Goal: Task Accomplishment & Management: Complete application form

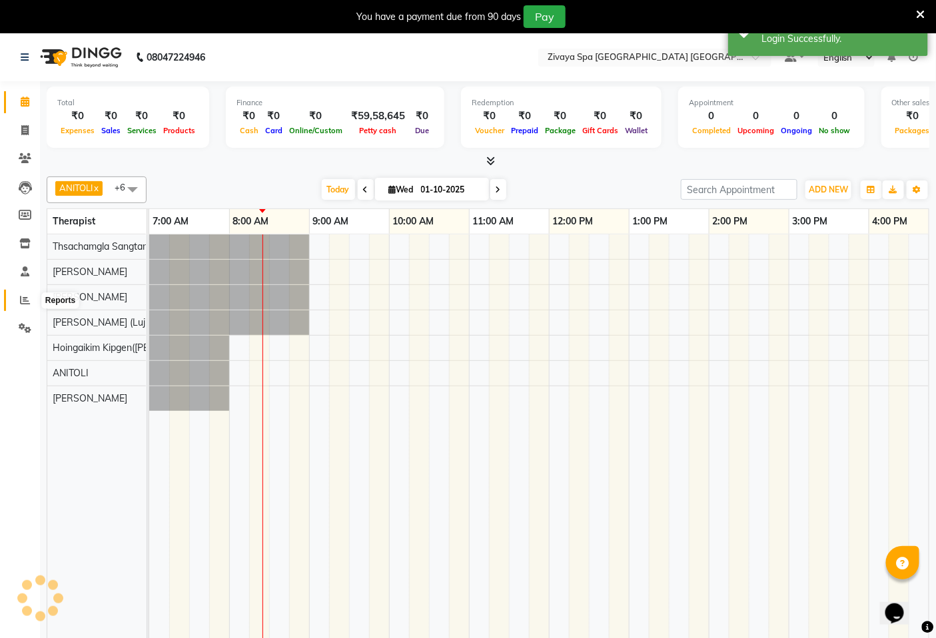
click at [25, 301] on icon at bounding box center [25, 300] width 10 height 10
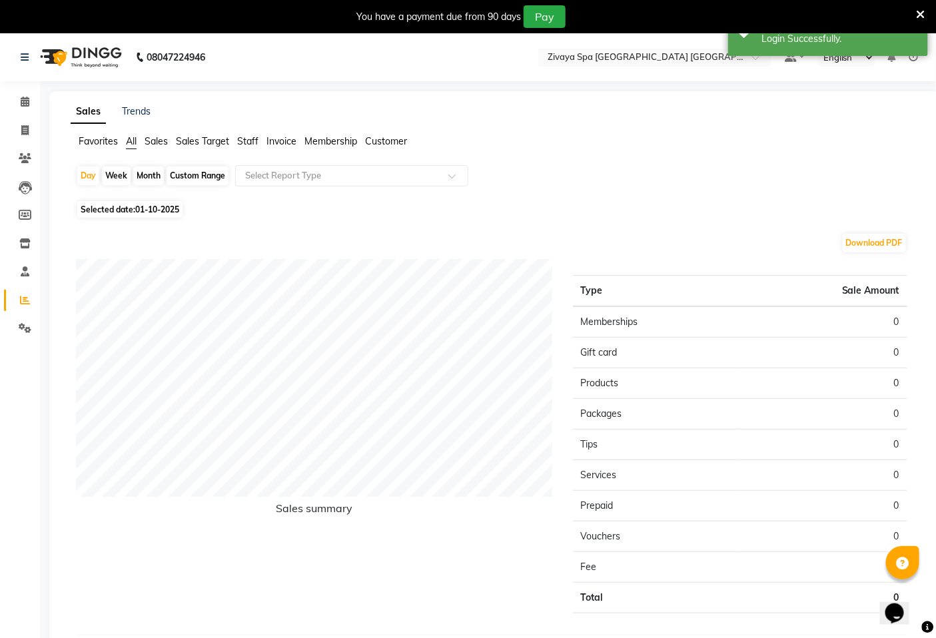
click at [209, 141] on span "Sales Target" at bounding box center [202, 141] width 53 height 12
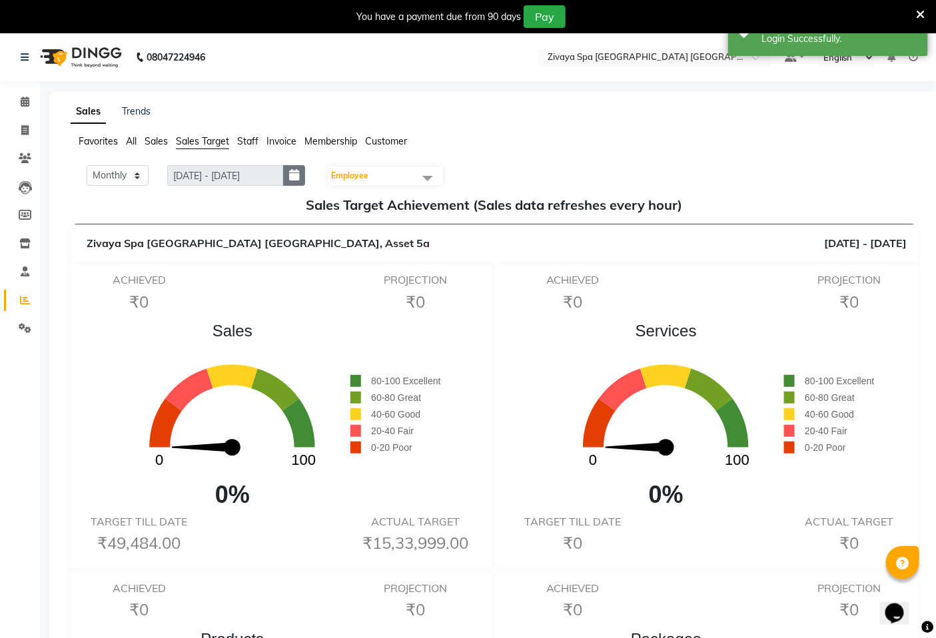
click at [296, 173] on button "button" at bounding box center [294, 175] width 22 height 21
select select "10"
select select "2025"
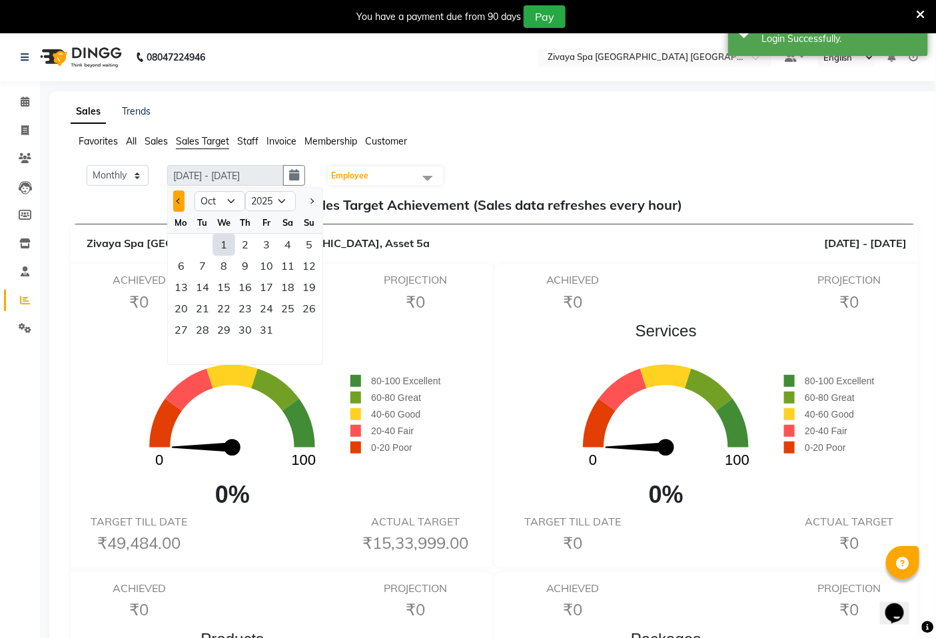
click at [182, 201] on span "Previous month" at bounding box center [178, 200] width 5 height 5
select select "9"
click at [178, 242] on div "1" at bounding box center [180, 244] width 21 height 21
type input "[DATE] - [DATE]"
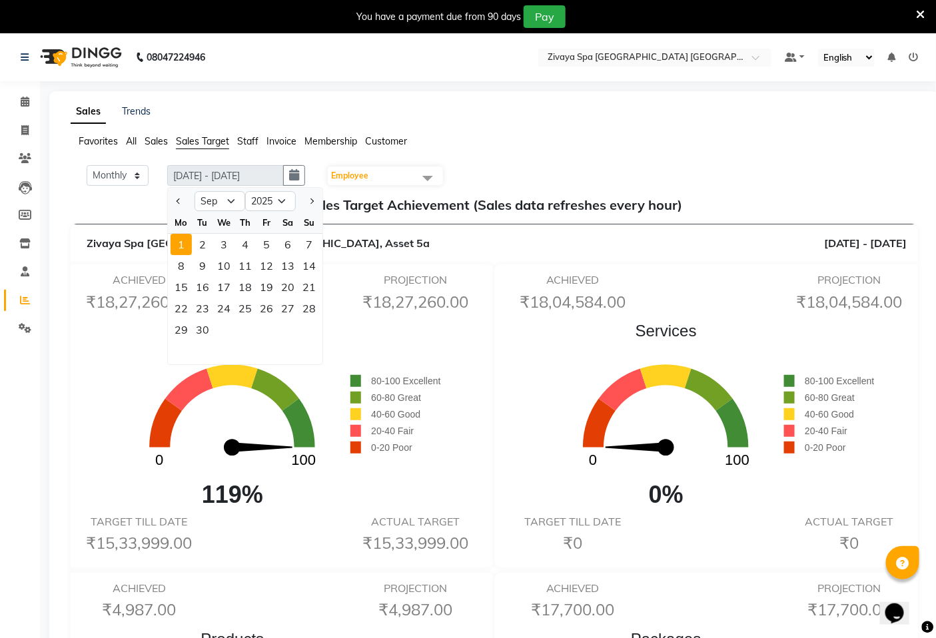
click at [509, 142] on ul "Favorites All Sales Sales Target Staff Invoice Membership Customer" at bounding box center [494, 142] width 847 height 15
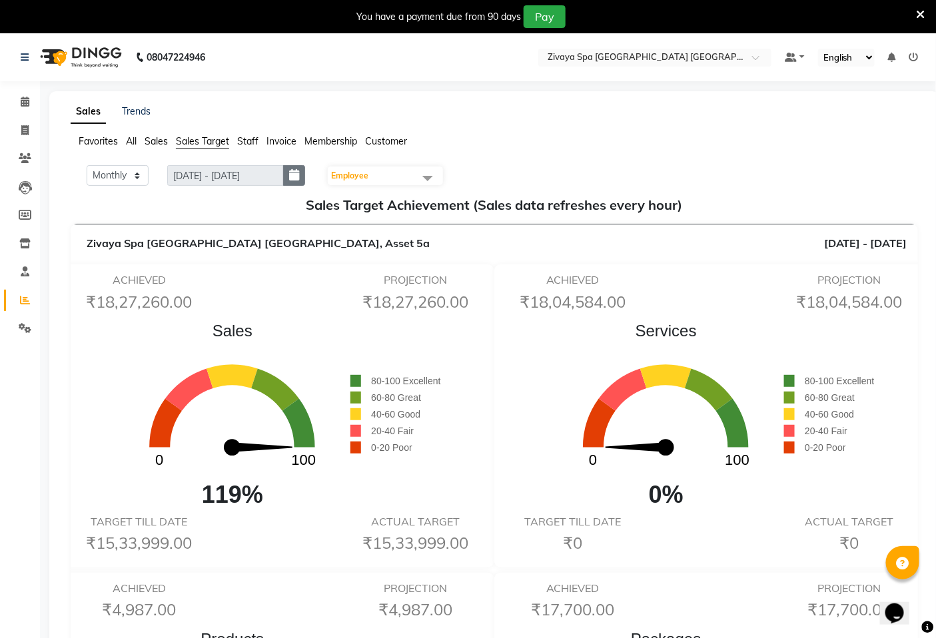
click at [300, 181] on button "button" at bounding box center [294, 175] width 22 height 21
select select "9"
select select "2025"
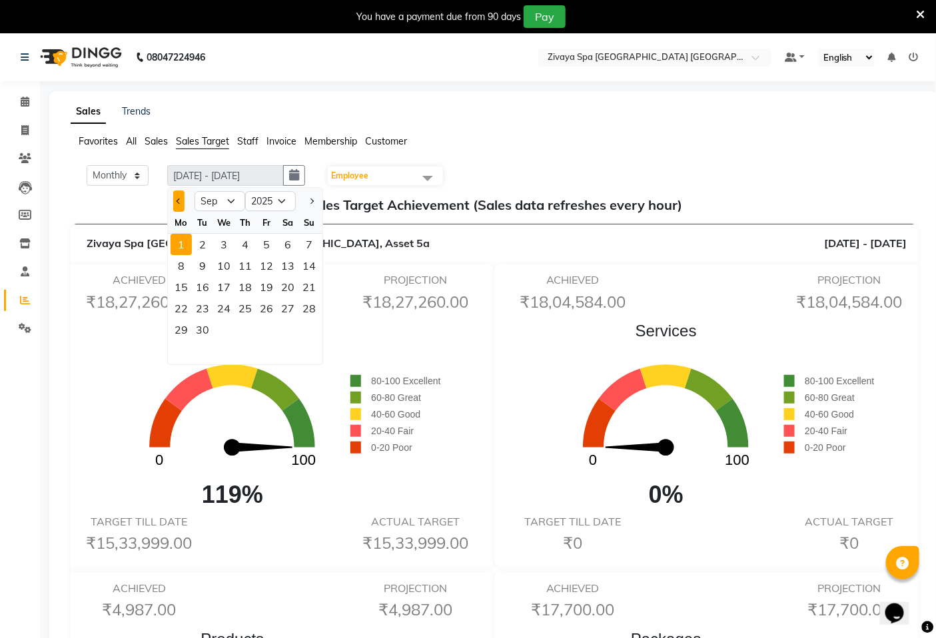
click at [174, 202] on button "Previous month" at bounding box center [178, 200] width 11 height 21
select select "8"
click at [267, 242] on div "1" at bounding box center [266, 244] width 21 height 21
type input "[DATE] - [DATE]"
click at [429, 172] on span at bounding box center [427, 177] width 27 height 25
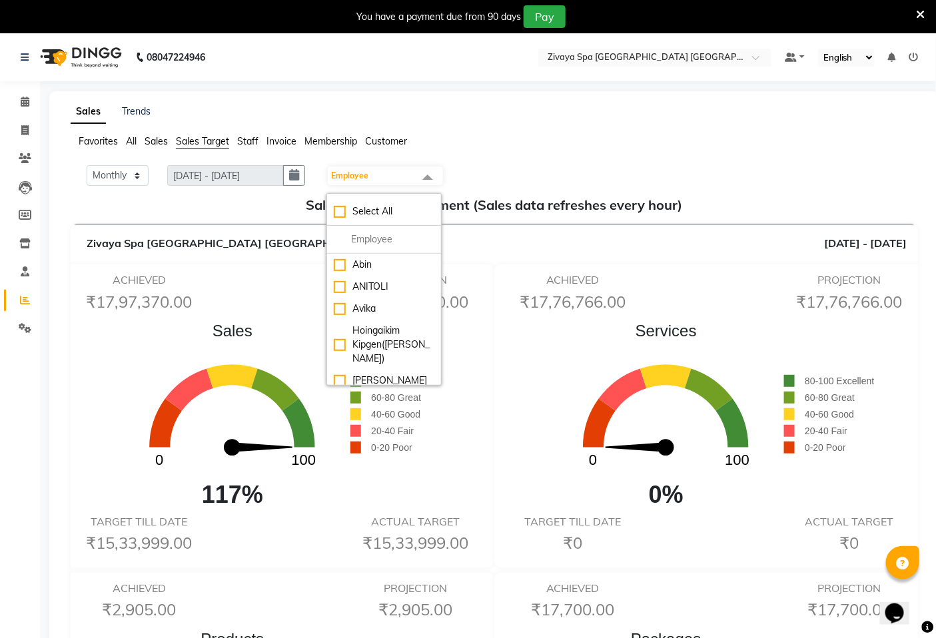
click at [609, 138] on ul "Favorites All Sales Sales Target Staff Invoice Membership Customer" at bounding box center [494, 142] width 847 height 15
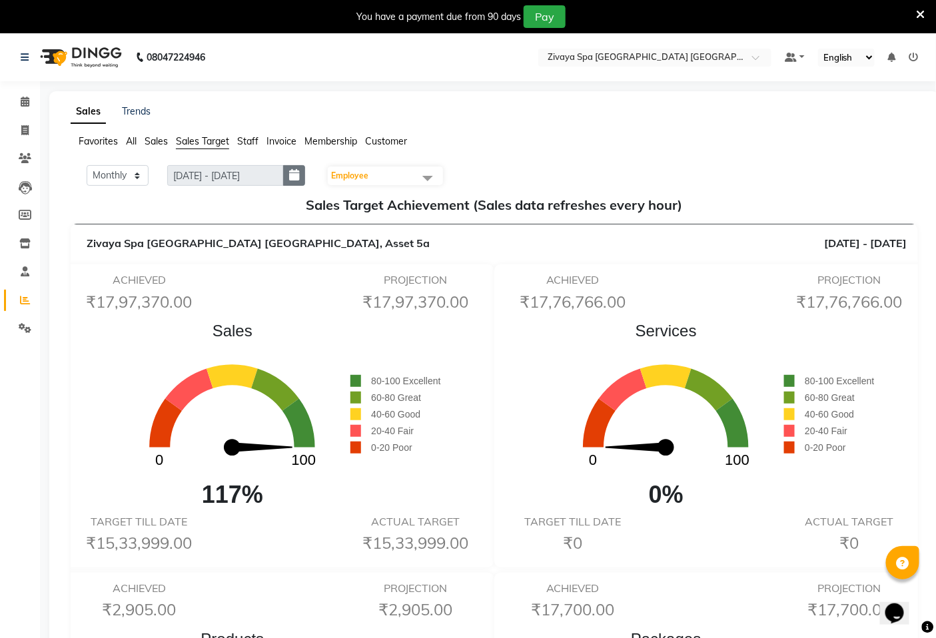
click at [299, 175] on icon "button" at bounding box center [294, 175] width 10 height 1
select select "8"
select select "2025"
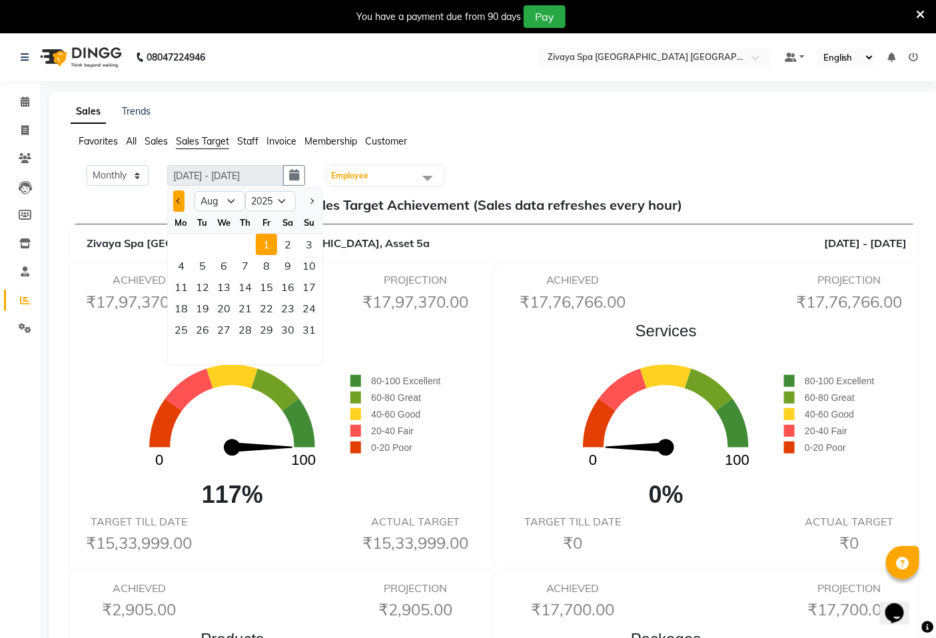
click at [177, 198] on button "Previous month" at bounding box center [178, 200] width 11 height 21
select select "7"
click at [498, 144] on ul "Favorites All Sales Sales Target Staff Invoice Membership Customer" at bounding box center [494, 142] width 847 height 15
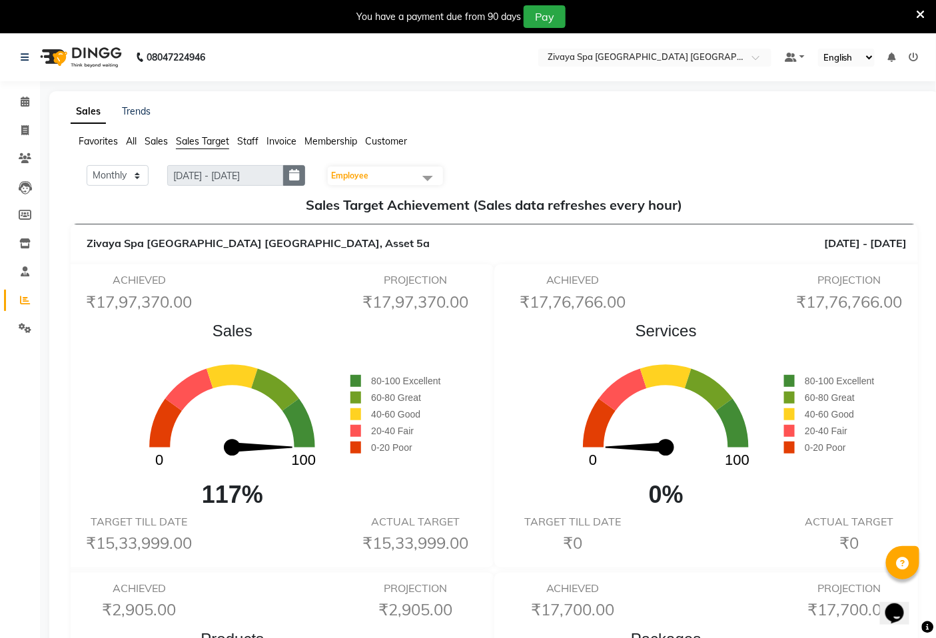
click at [299, 176] on icon "button" at bounding box center [294, 175] width 10 height 1
select select "8"
select select "2025"
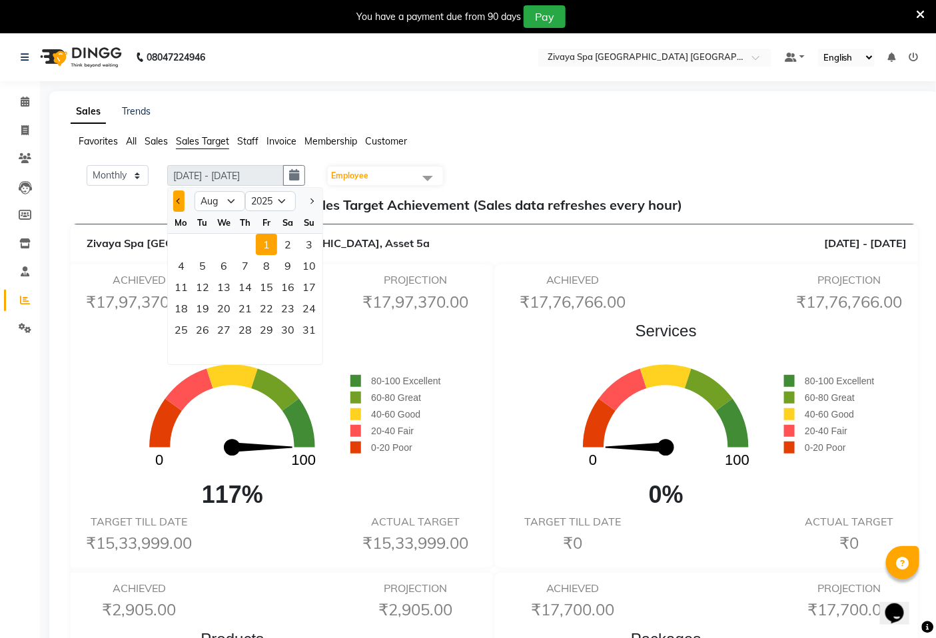
click at [178, 204] on button "Previous month" at bounding box center [178, 200] width 11 height 21
select select "7"
click at [205, 244] on div "1" at bounding box center [202, 244] width 21 height 21
type input "[DATE] - [DATE]"
click at [235, 201] on select "Jan Feb Mar Apr May Jun [DATE] Aug Sep Oct Nov Dec" at bounding box center [219, 201] width 51 height 20
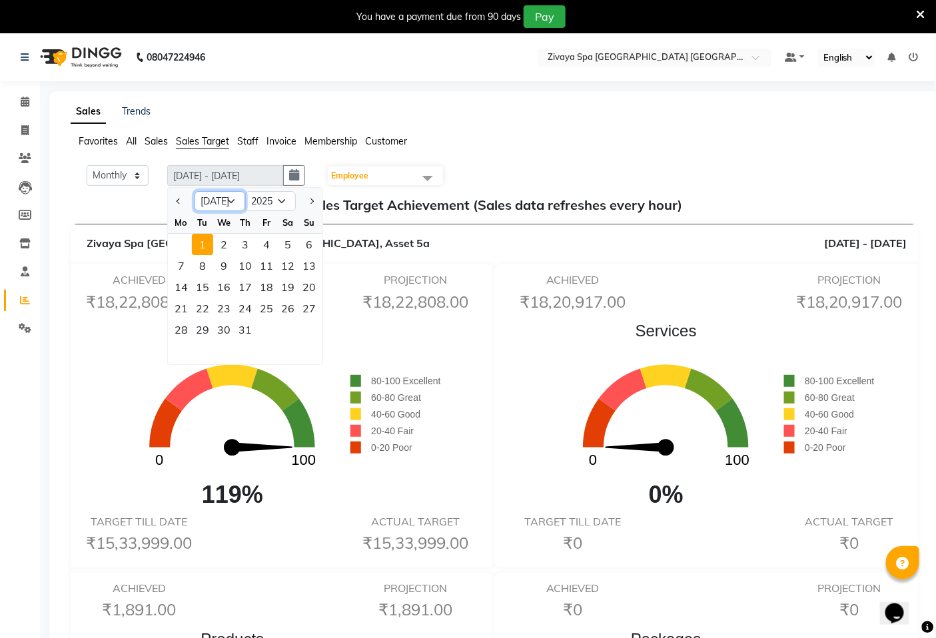
select select "8"
click at [195, 191] on select "Jan Feb Mar Apr May Jun [DATE] Aug Sep Oct Nov Dec" at bounding box center [219, 201] width 51 height 20
click at [269, 244] on div "1" at bounding box center [266, 244] width 21 height 21
type input "[DATE] - [DATE]"
click at [229, 203] on select "Jan Feb Mar Apr May Jun [DATE] Aug Sep Oct Nov Dec" at bounding box center [219, 201] width 51 height 20
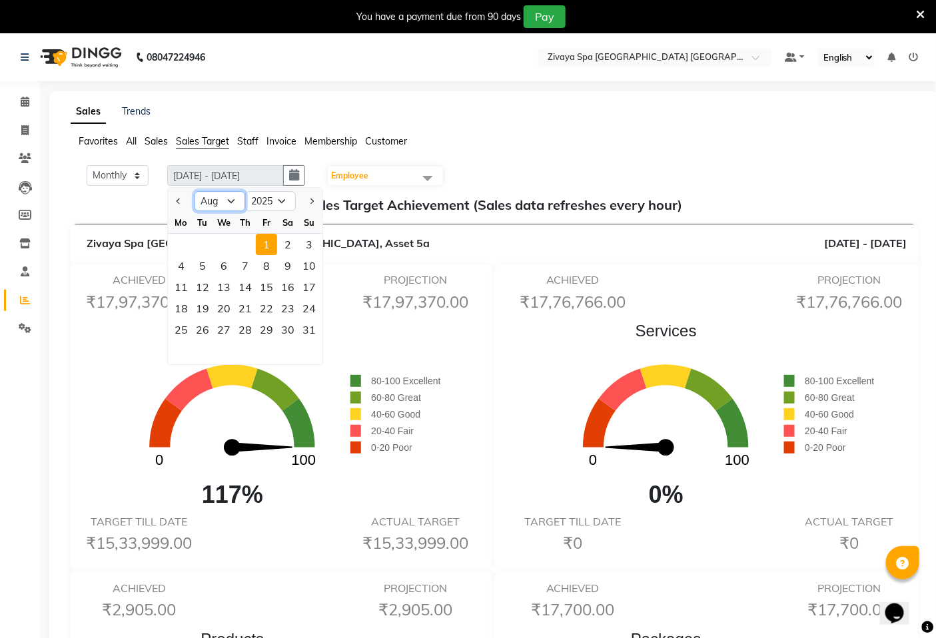
select select "9"
click at [195, 191] on select "Jan Feb Mar Apr May Jun [DATE] Aug Sep Oct Nov Dec" at bounding box center [219, 201] width 51 height 20
click at [185, 246] on div "1" at bounding box center [180, 244] width 21 height 21
type input "[DATE] - [DATE]"
click at [228, 200] on select "Jan Feb Mar Apr May Jun [DATE] Aug Sep Oct Nov Dec" at bounding box center [219, 201] width 51 height 20
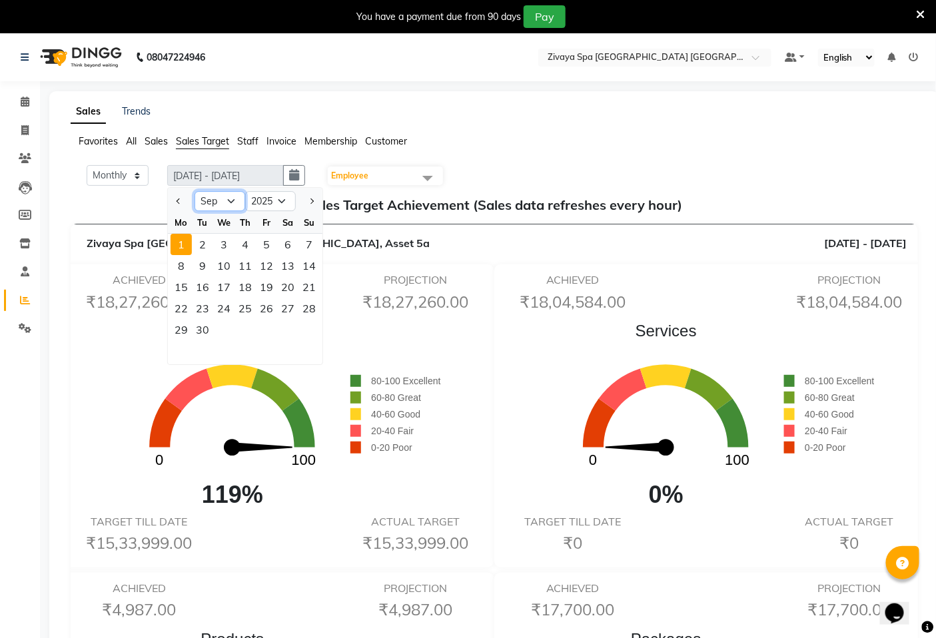
select select "2"
click at [195, 191] on select "Jan Feb Mar Apr May Jun [DATE] Aug Sep Oct Nov Dec" at bounding box center [219, 201] width 51 height 20
click at [290, 242] on div "1" at bounding box center [287, 244] width 21 height 21
type input "[DATE] - [DATE]"
click at [23, 98] on icon at bounding box center [25, 102] width 9 height 10
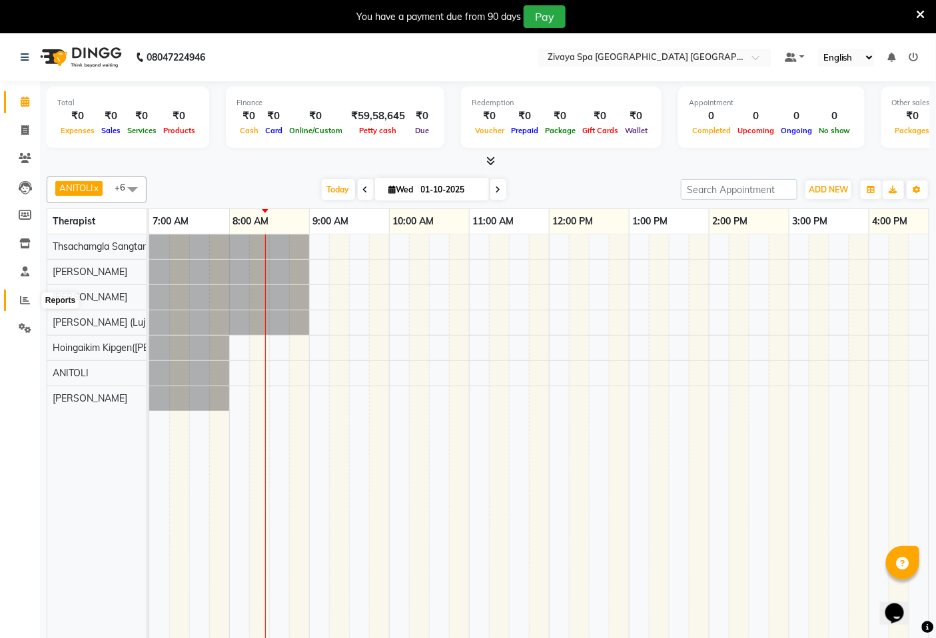
click at [29, 293] on span at bounding box center [24, 300] width 23 height 15
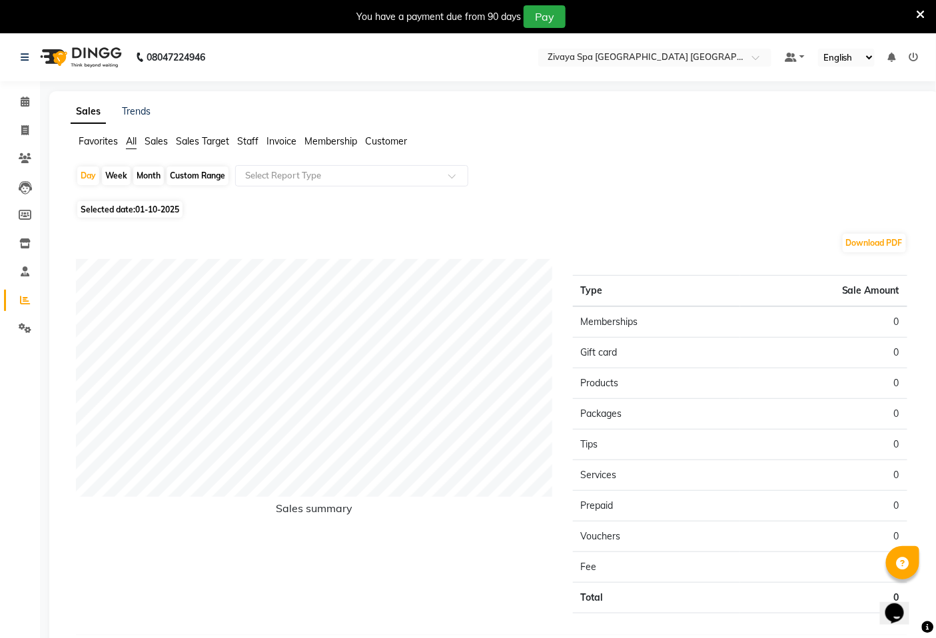
click at [209, 143] on span "Sales Target" at bounding box center [202, 141] width 53 height 12
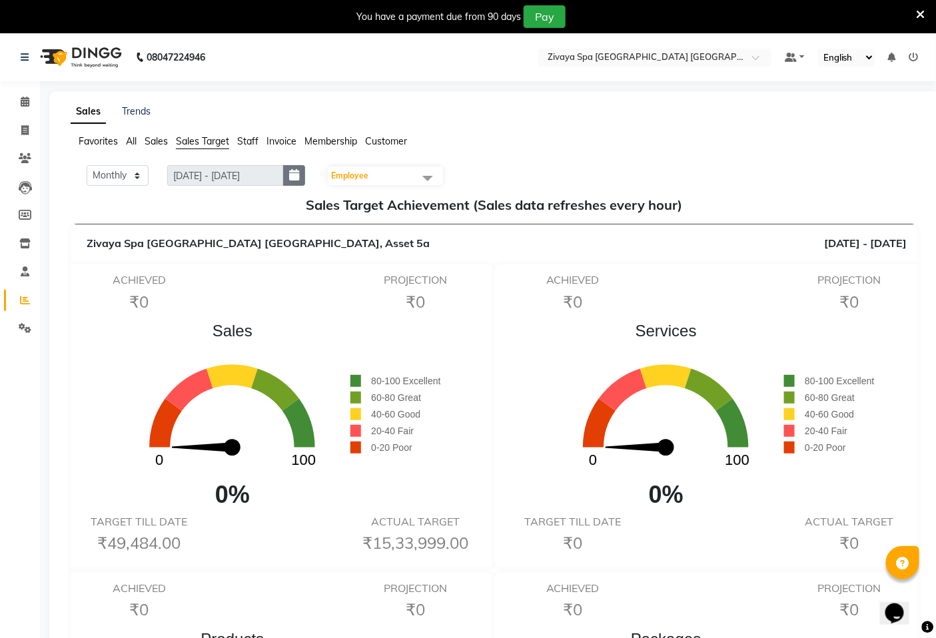
click at [299, 176] on icon "button" at bounding box center [294, 175] width 10 height 1
select select "10"
select select "2025"
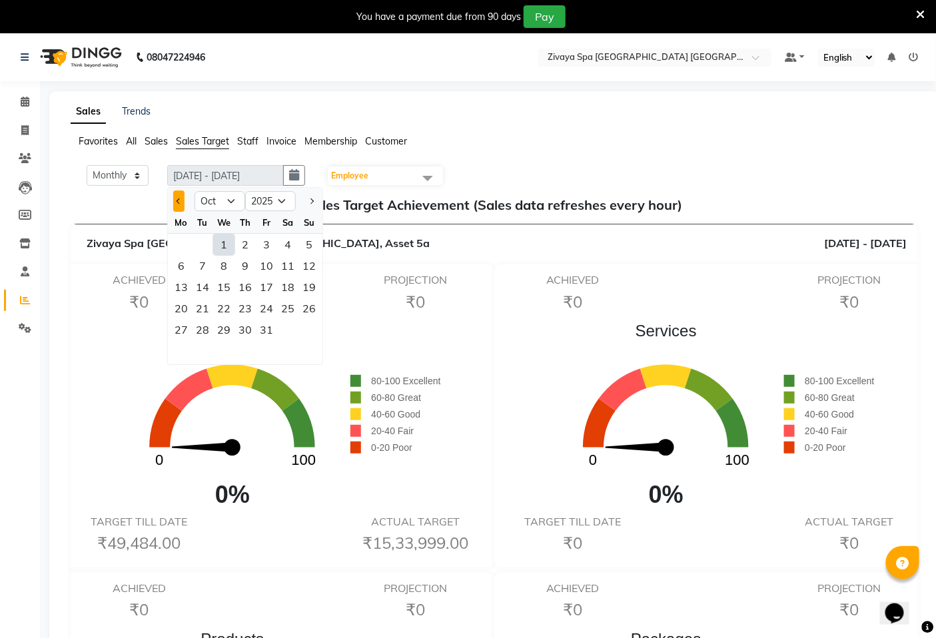
click at [175, 198] on button "Previous month" at bounding box center [178, 200] width 11 height 21
select select "9"
click at [182, 244] on div "1" at bounding box center [180, 244] width 21 height 21
type input "[DATE] - [DATE]"
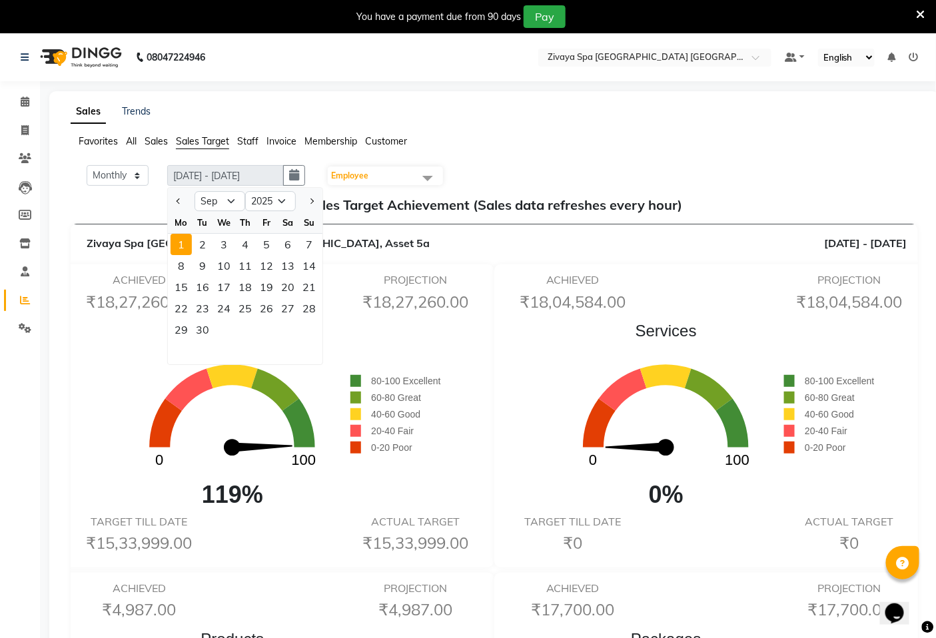
click at [489, 140] on ul "Favorites All Sales Sales Target Staff Invoice Membership Customer" at bounding box center [494, 142] width 847 height 15
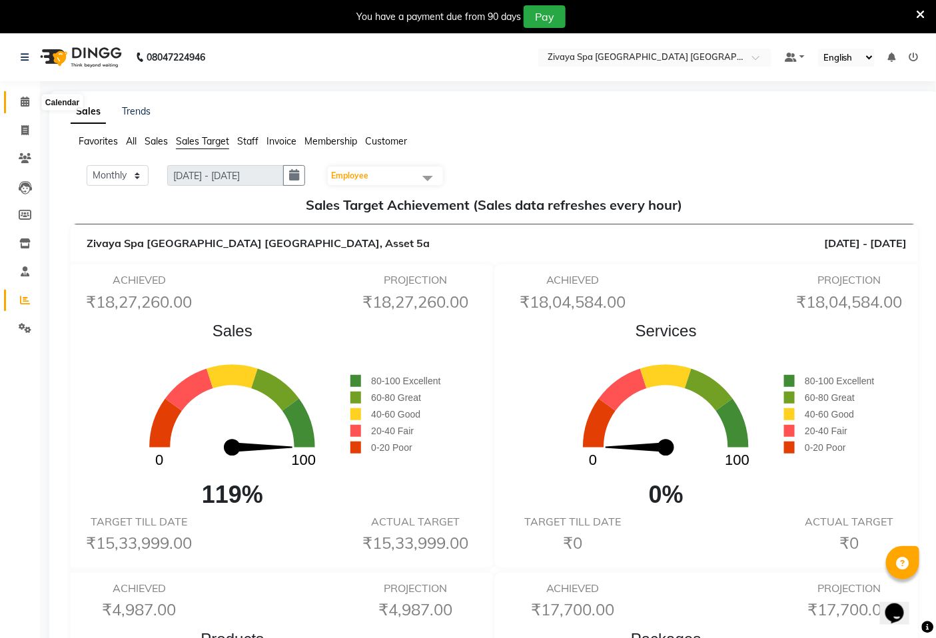
click at [23, 104] on icon at bounding box center [25, 102] width 9 height 10
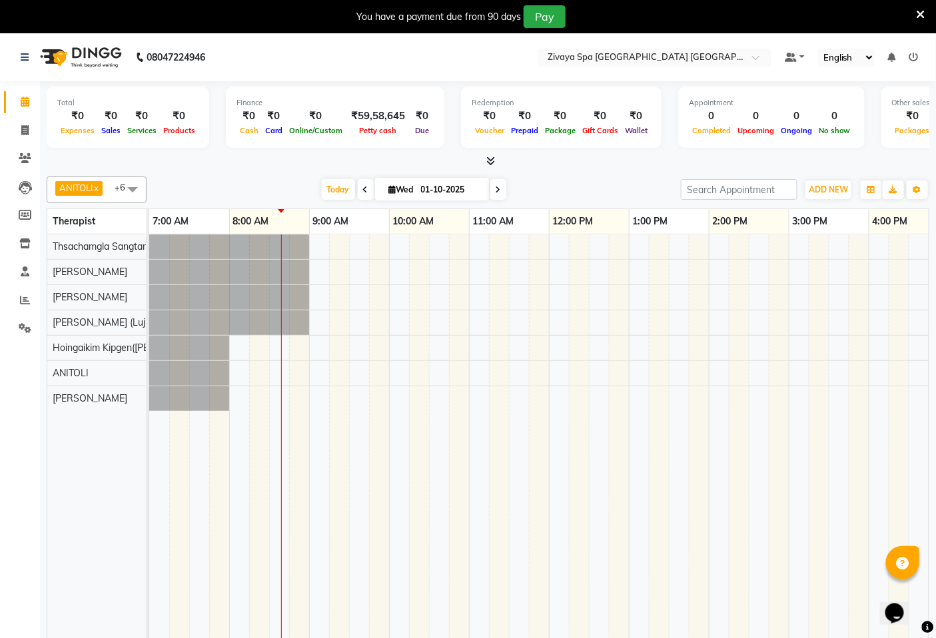
click at [473, 263] on div at bounding box center [788, 445] width 1279 height 423
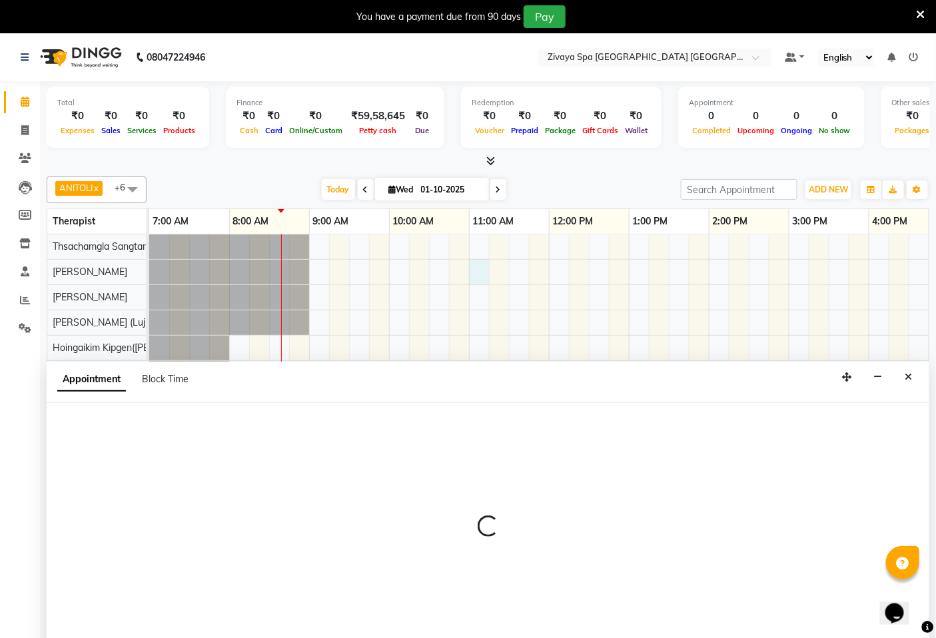
select select "49490"
select select "660"
select select "tentative"
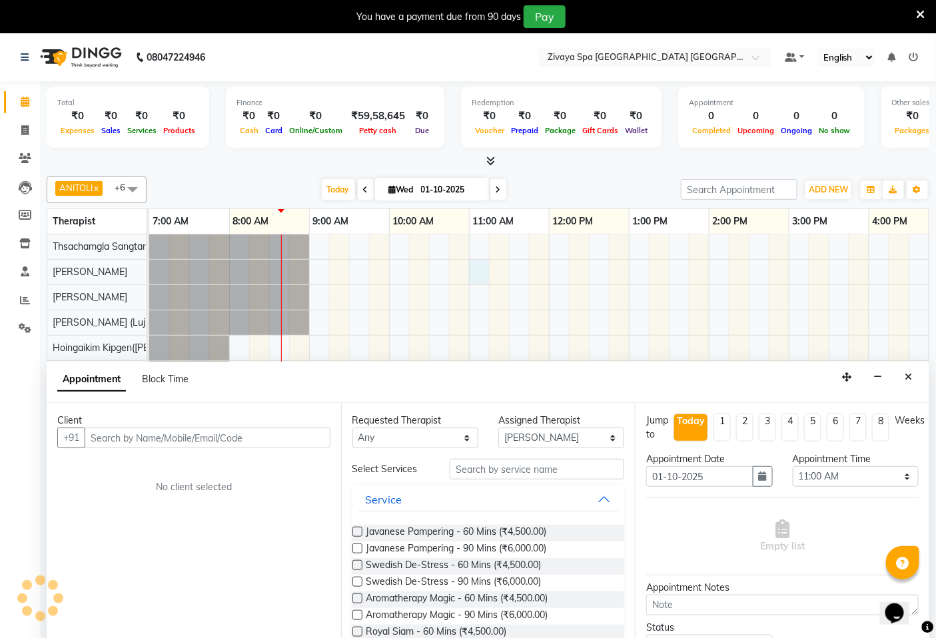
scroll to position [33, 0]
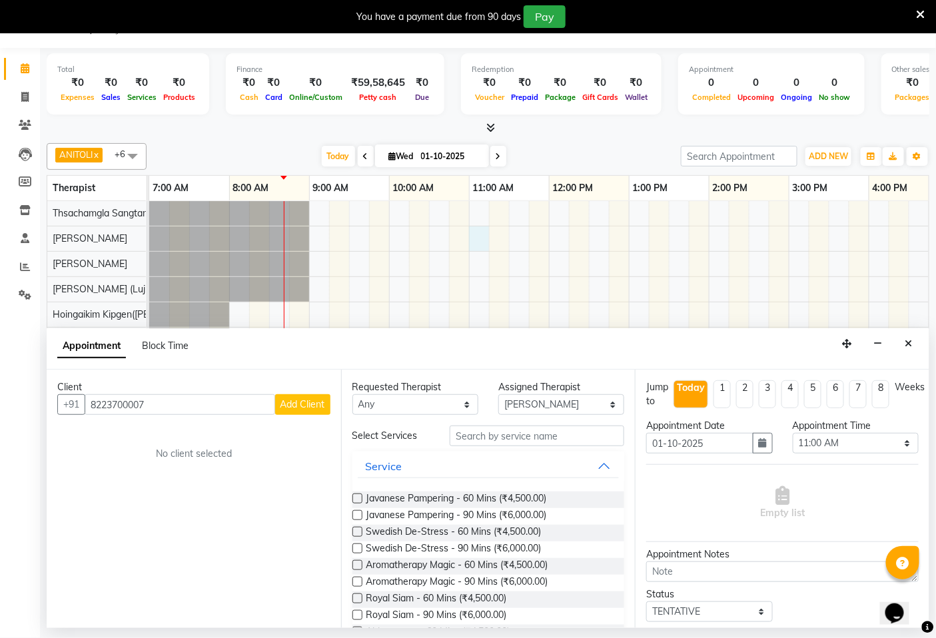
type input "8223700007"
click at [292, 404] on span "Add Client" at bounding box center [302, 404] width 45 height 12
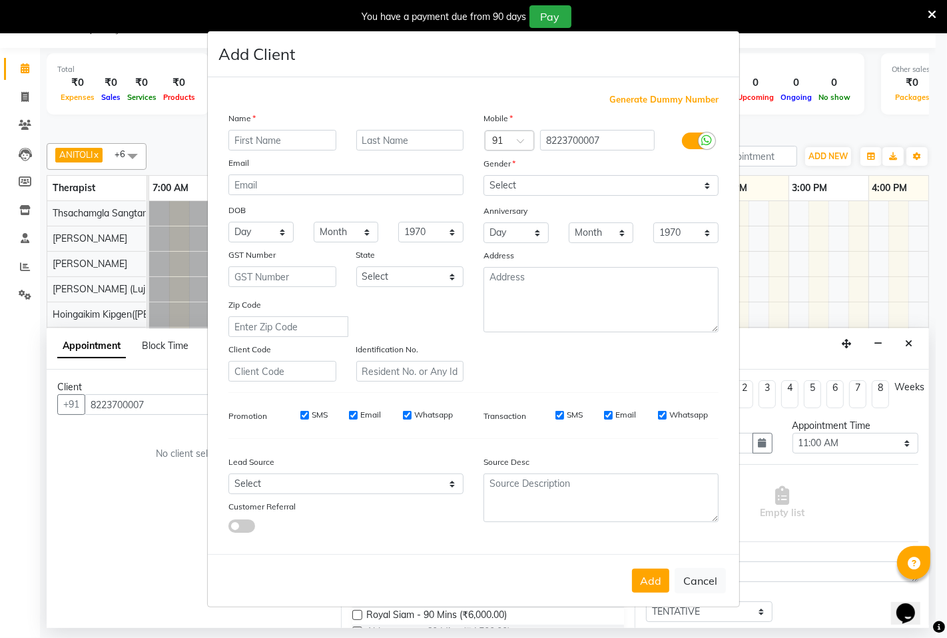
click at [304, 142] on input "text" at bounding box center [282, 140] width 108 height 21
type input "yogesh"
drag, startPoint x: 541, startPoint y: 183, endPoint x: 541, endPoint y: 191, distance: 8.0
click at [541, 183] on select "Select [DEMOGRAPHIC_DATA] [DEMOGRAPHIC_DATA] Other Prefer Not To Say" at bounding box center [600, 185] width 235 height 21
select select "[DEMOGRAPHIC_DATA]"
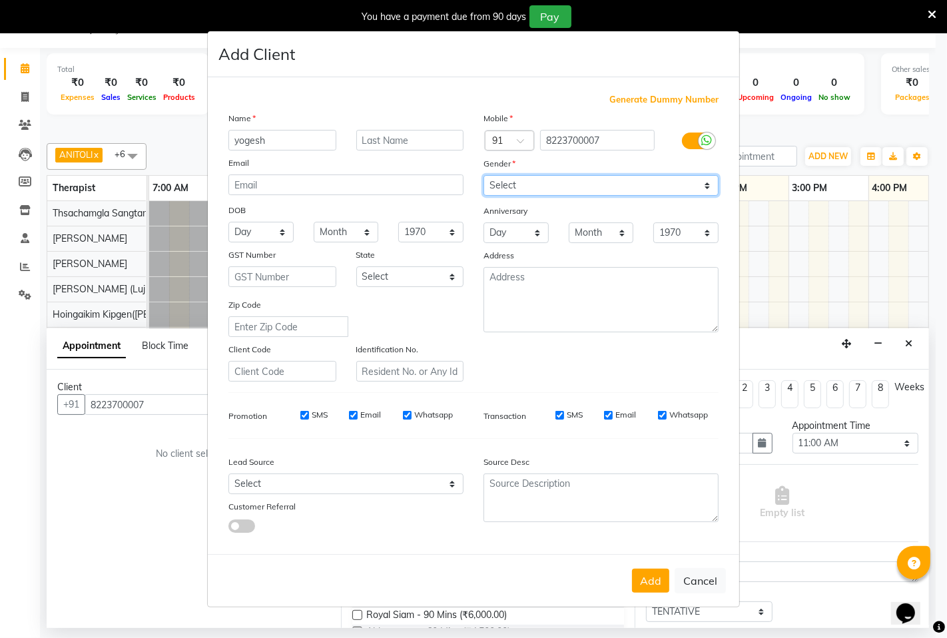
click at [483, 175] on select "Select [DEMOGRAPHIC_DATA] [DEMOGRAPHIC_DATA] Other Prefer Not To Say" at bounding box center [600, 185] width 235 height 21
click at [305, 412] on input "SMS" at bounding box center [304, 415] width 9 height 9
checkbox input "false"
drag, startPoint x: 355, startPoint y: 416, endPoint x: 414, endPoint y: 427, distance: 59.7
click at [356, 416] on input "Email" at bounding box center [353, 415] width 9 height 9
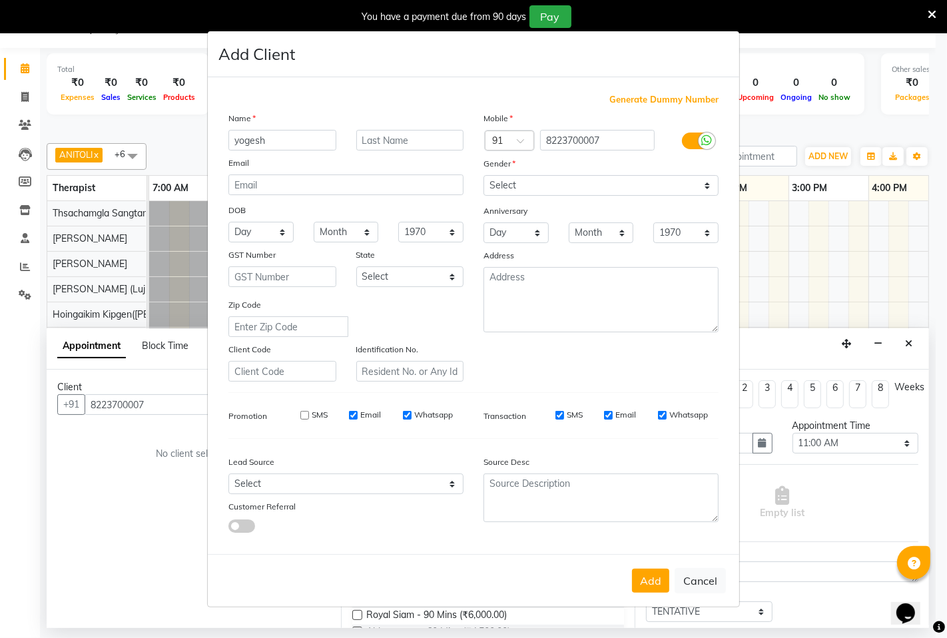
checkbox input "false"
click at [430, 416] on label "Whatsapp" at bounding box center [433, 415] width 39 height 12
click at [412, 416] on input "Whatsapp" at bounding box center [407, 415] width 9 height 9
checkbox input "false"
click at [664, 586] on button "Add" at bounding box center [650, 581] width 37 height 24
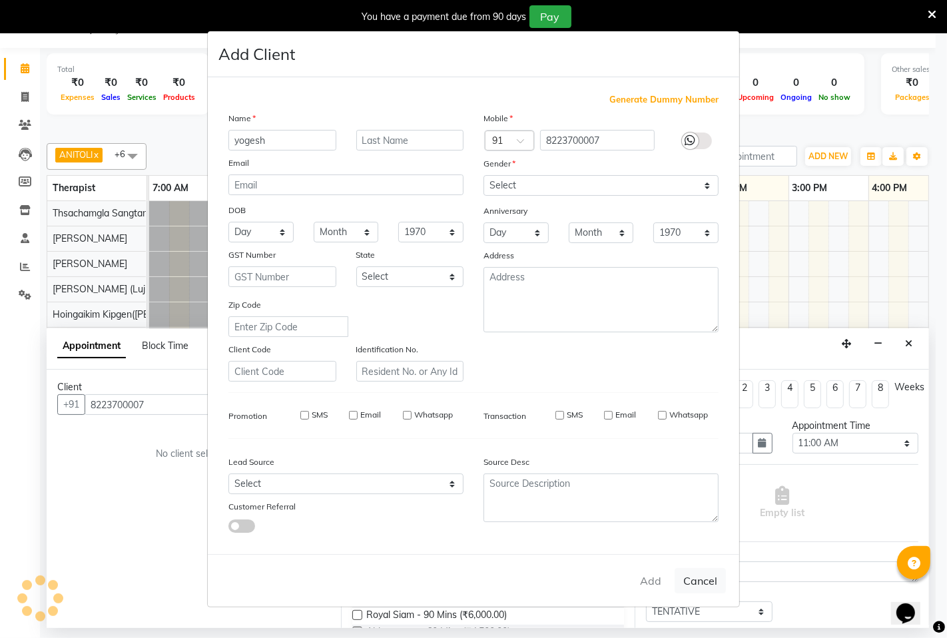
select select
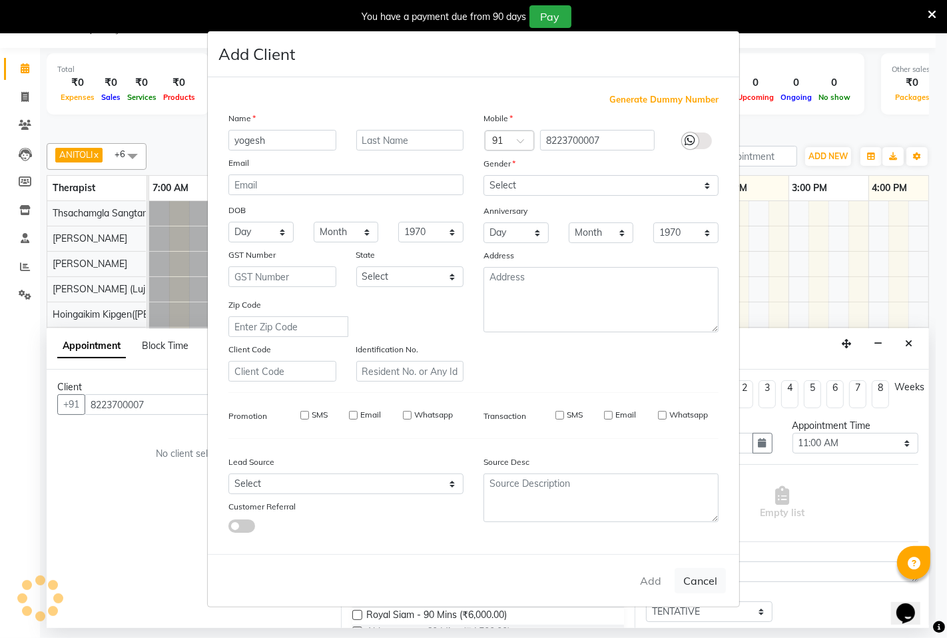
select select
checkbox input "false"
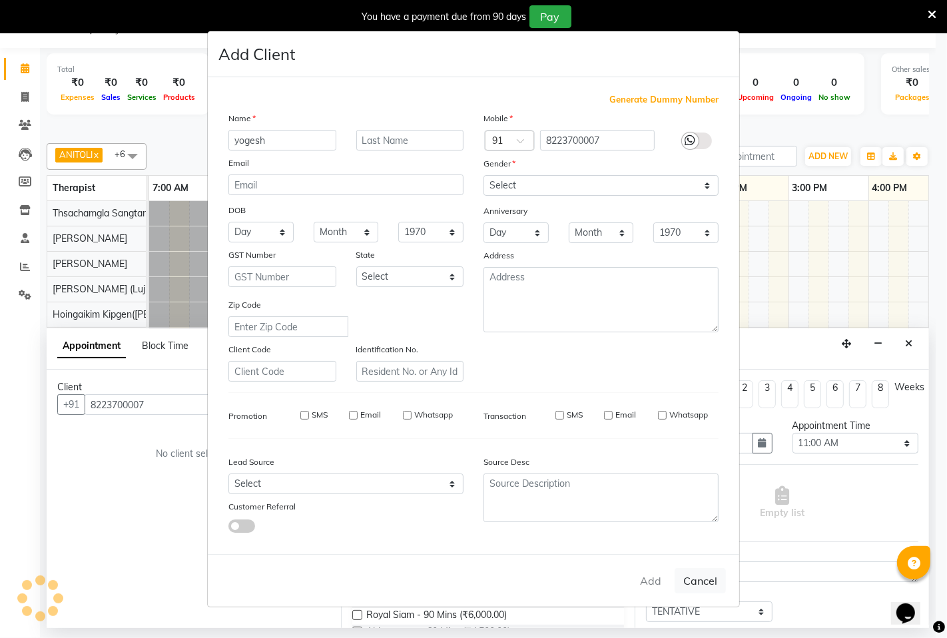
checkbox input "false"
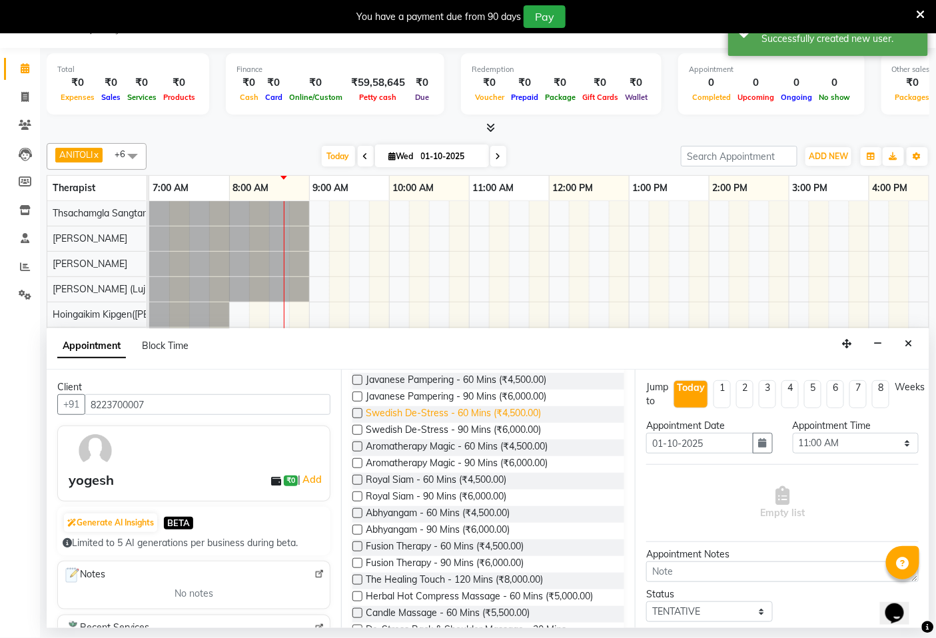
scroll to position [222, 0]
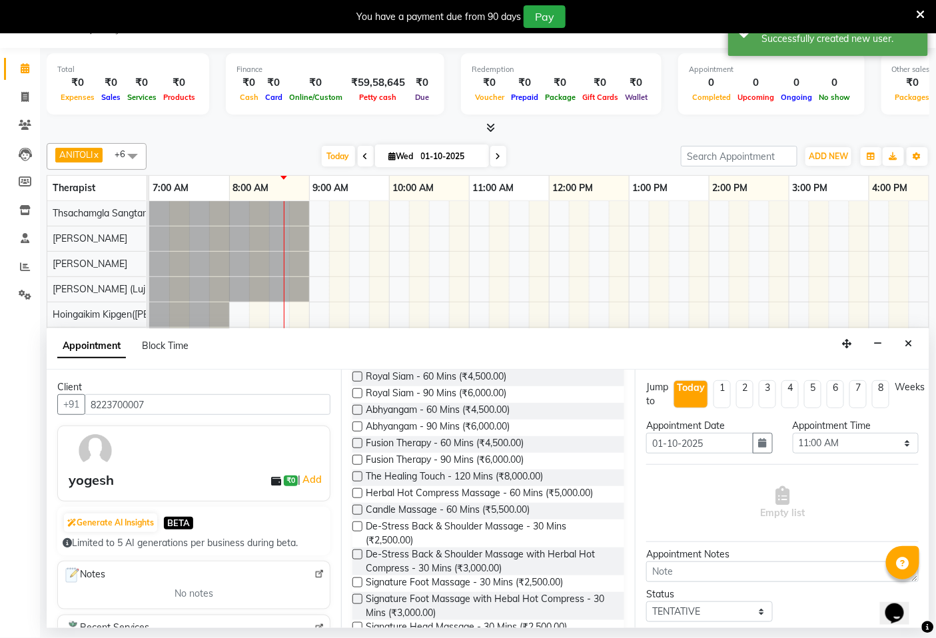
click at [358, 445] on label at bounding box center [357, 443] width 10 height 10
click at [358, 445] on input "checkbox" at bounding box center [356, 444] width 9 height 9
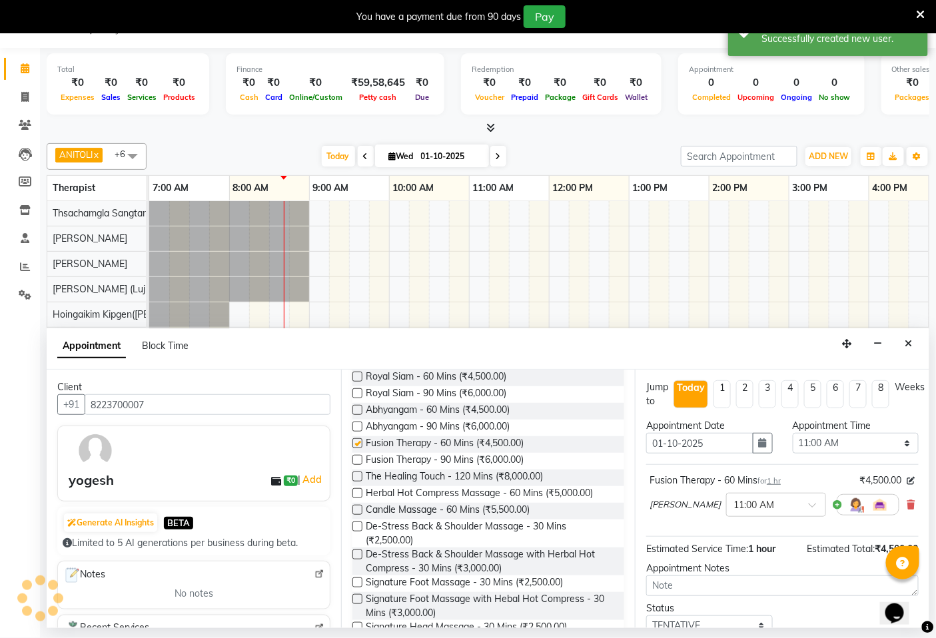
checkbox input "false"
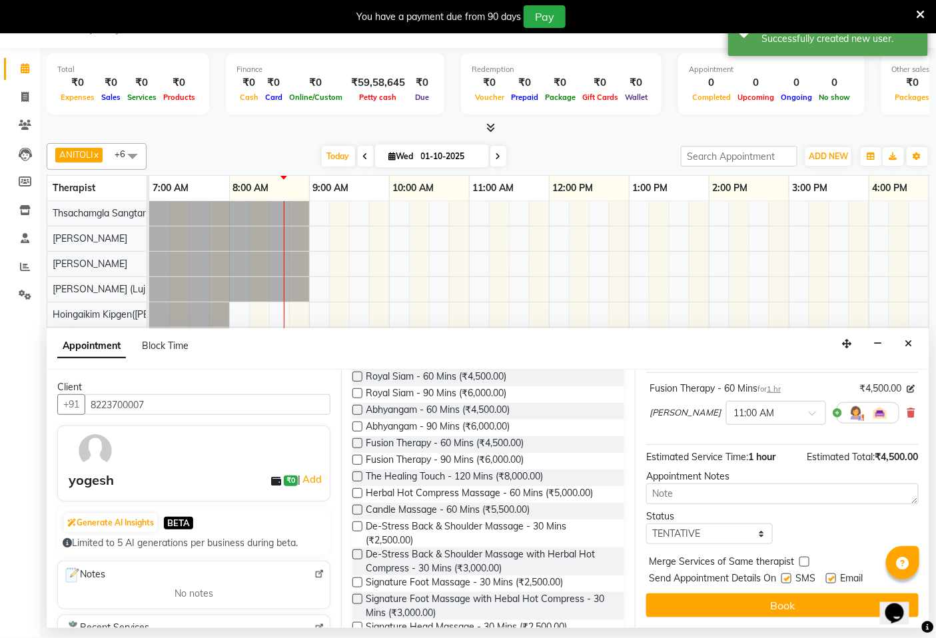
scroll to position [94, 0]
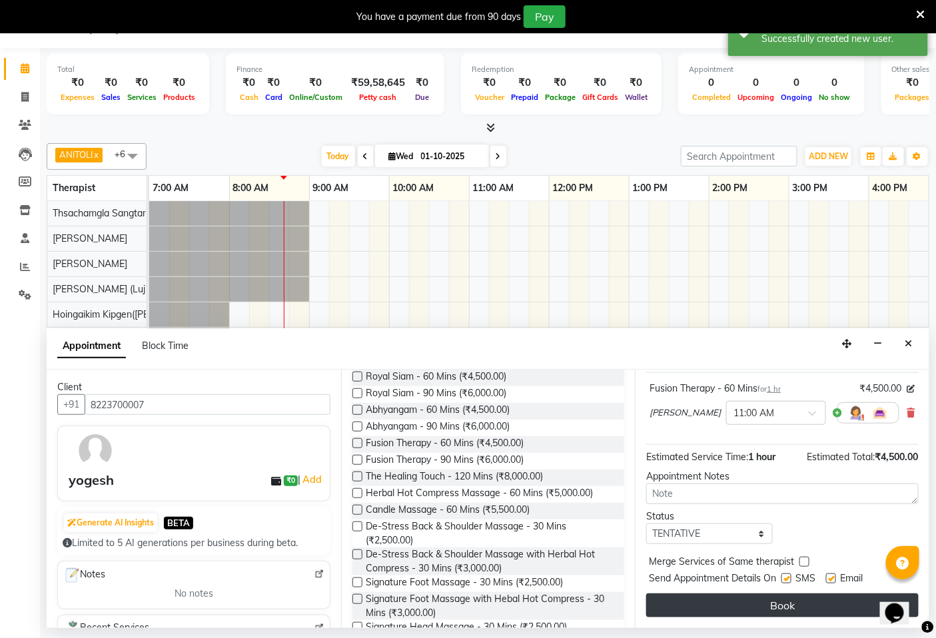
click at [802, 599] on button "Book" at bounding box center [782, 605] width 272 height 24
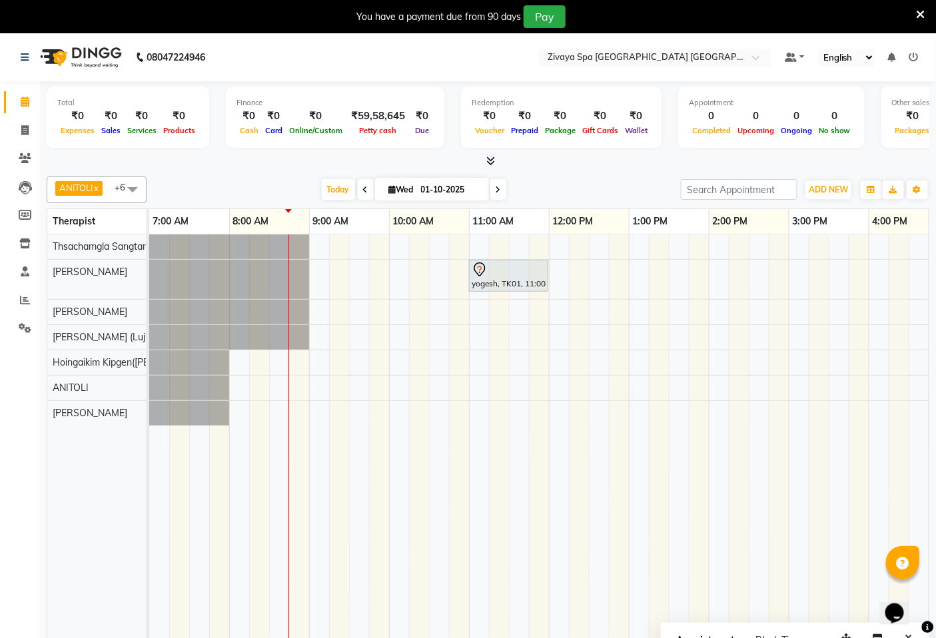
scroll to position [10, 0]
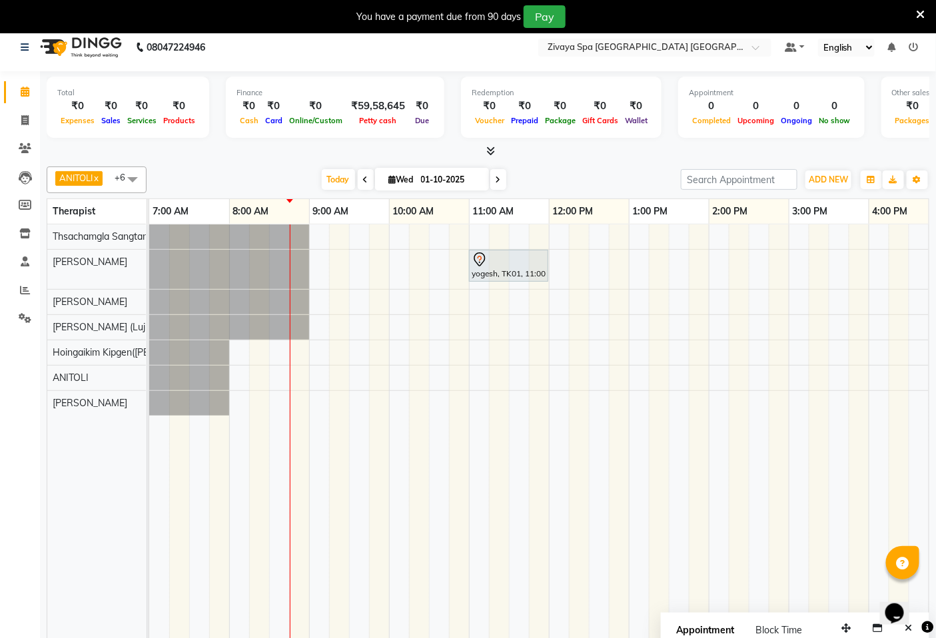
click at [536, 501] on td at bounding box center [539, 435] width 20 height 423
click at [714, 280] on div "yogesh, TK01, 11:00 AM-12:00 PM, Fusion Therapy - 60 Mins" at bounding box center [788, 435] width 1279 height 423
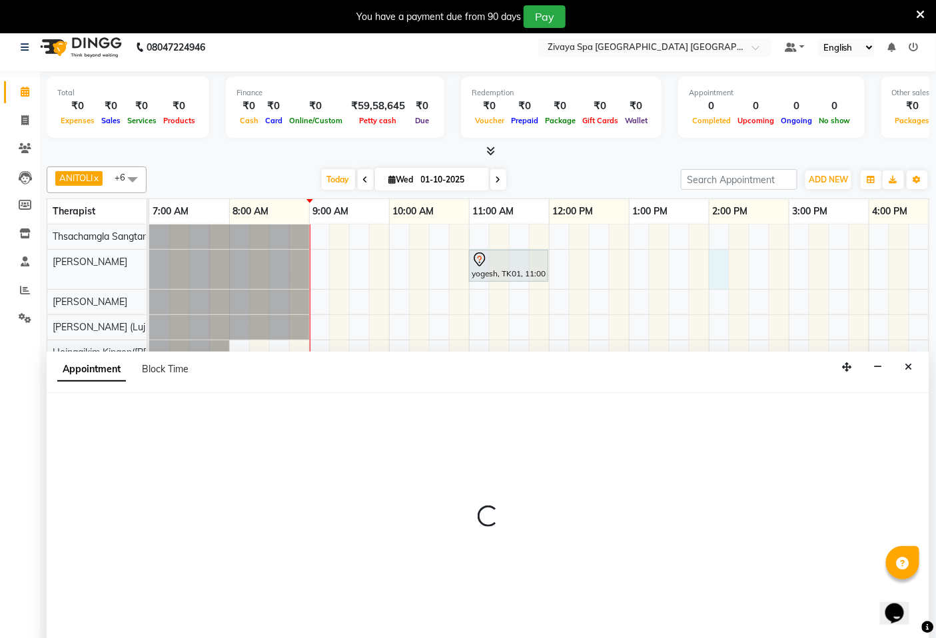
select select "49490"
select select "840"
select select "tentative"
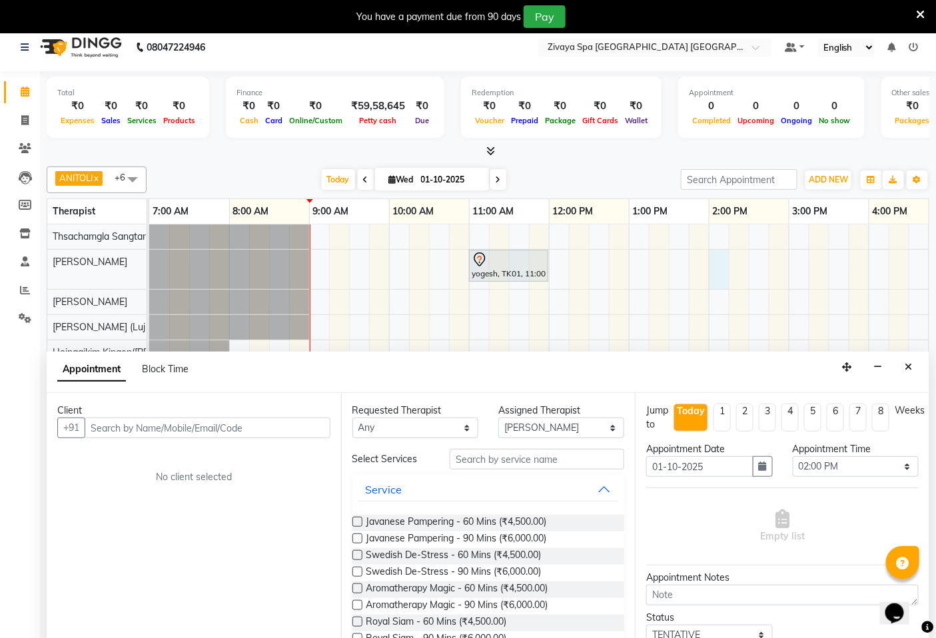
scroll to position [33, 0]
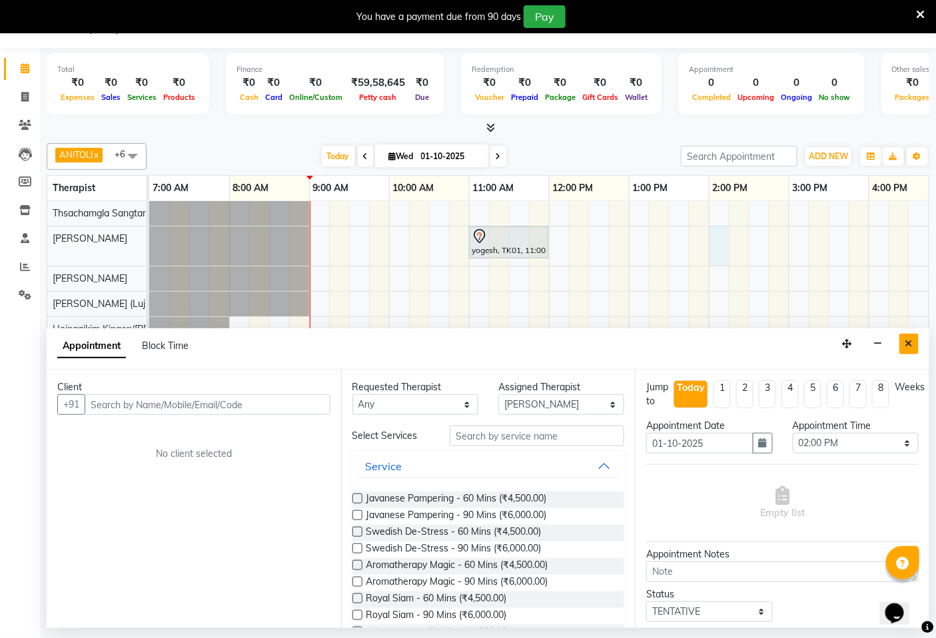
click at [910, 340] on icon "Close" at bounding box center [908, 343] width 7 height 9
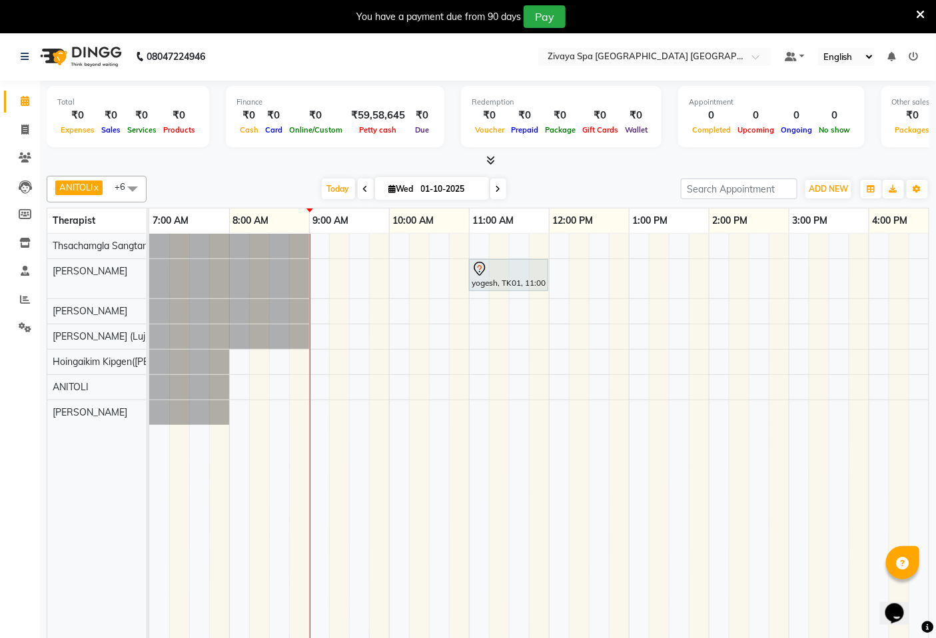
scroll to position [0, 0]
